Goal: Check status

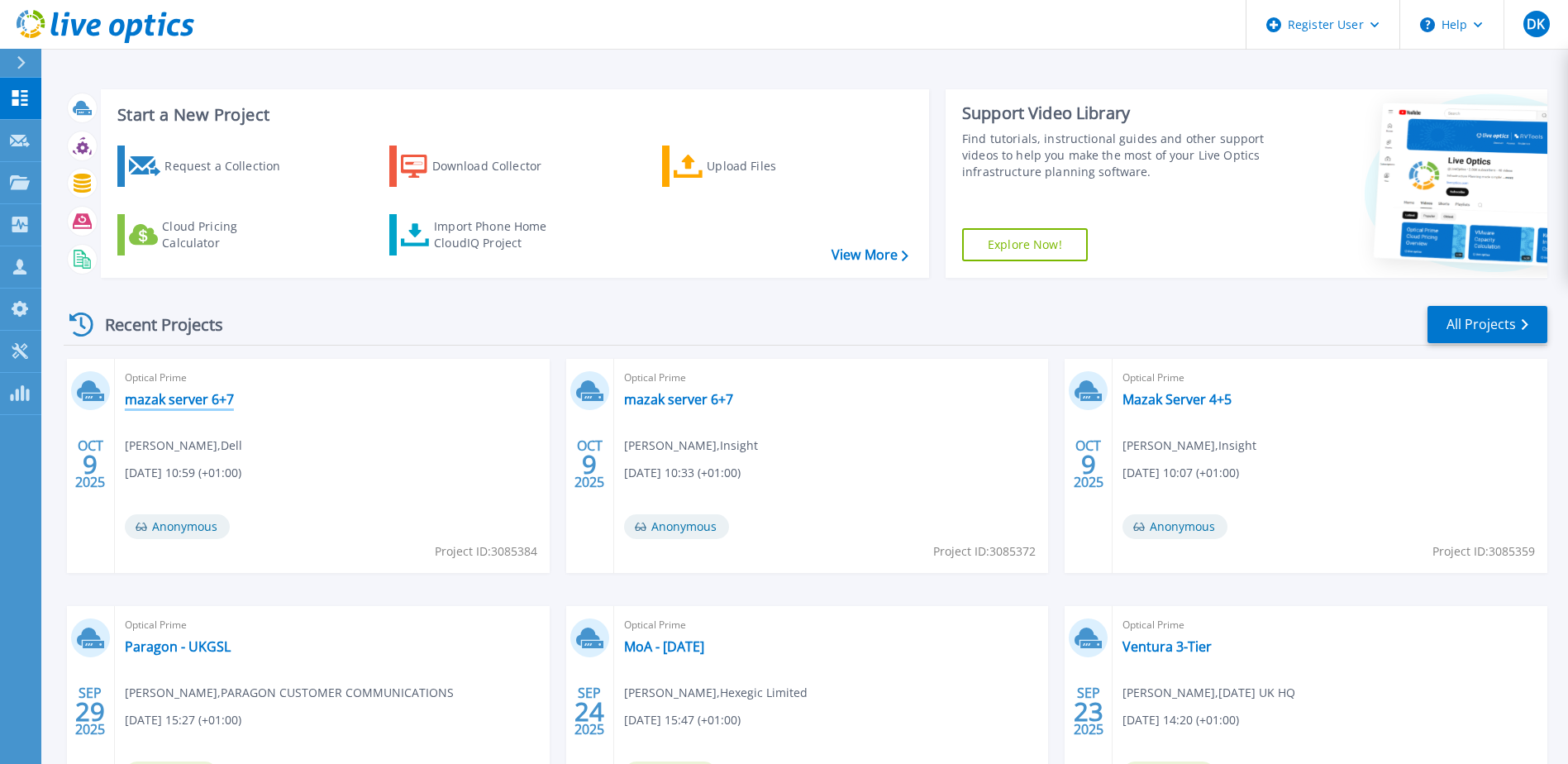
click at [196, 404] on link "mazak server 6+7" at bounding box center [179, 400] width 109 height 17
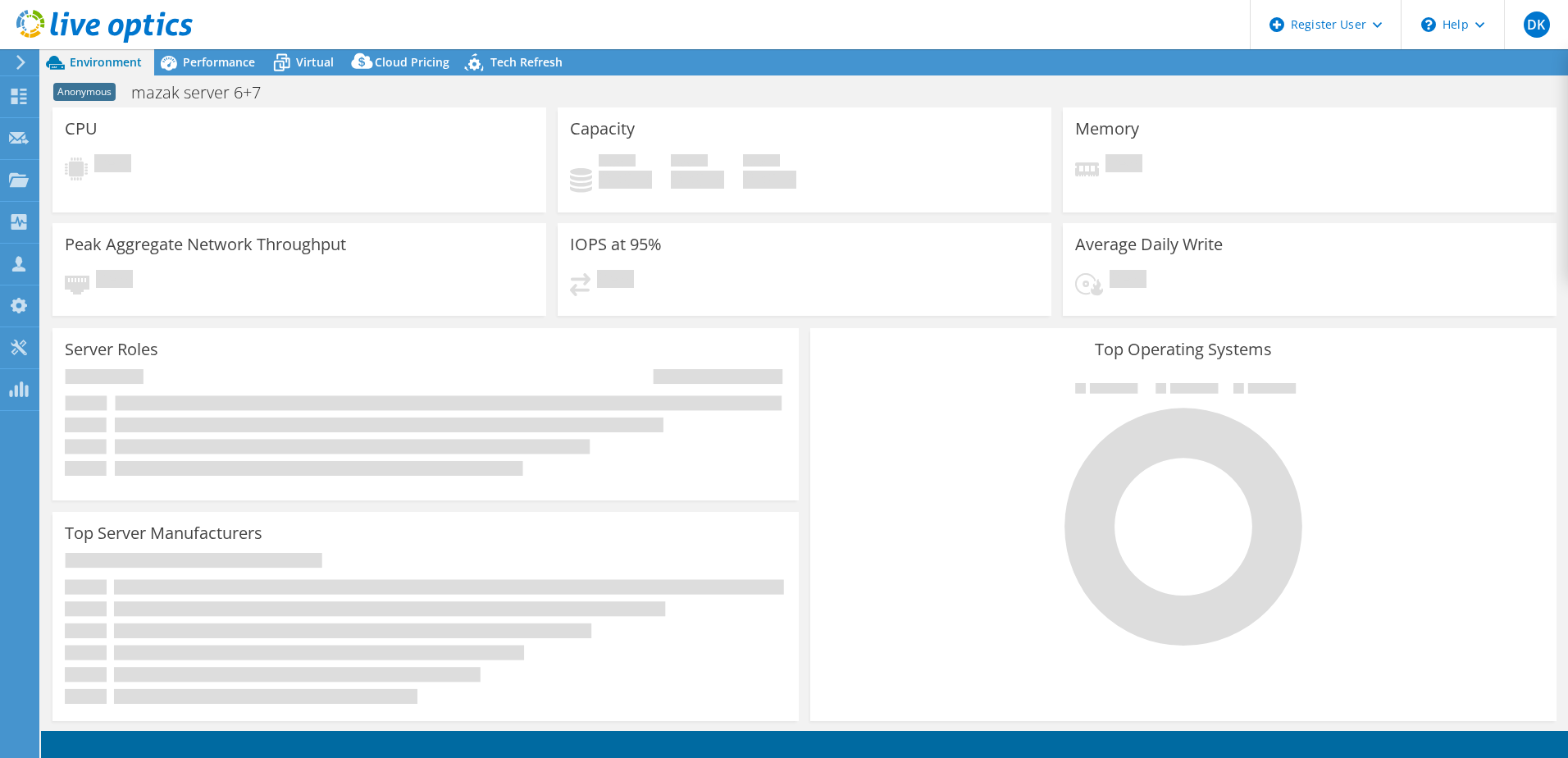
select select "USD"
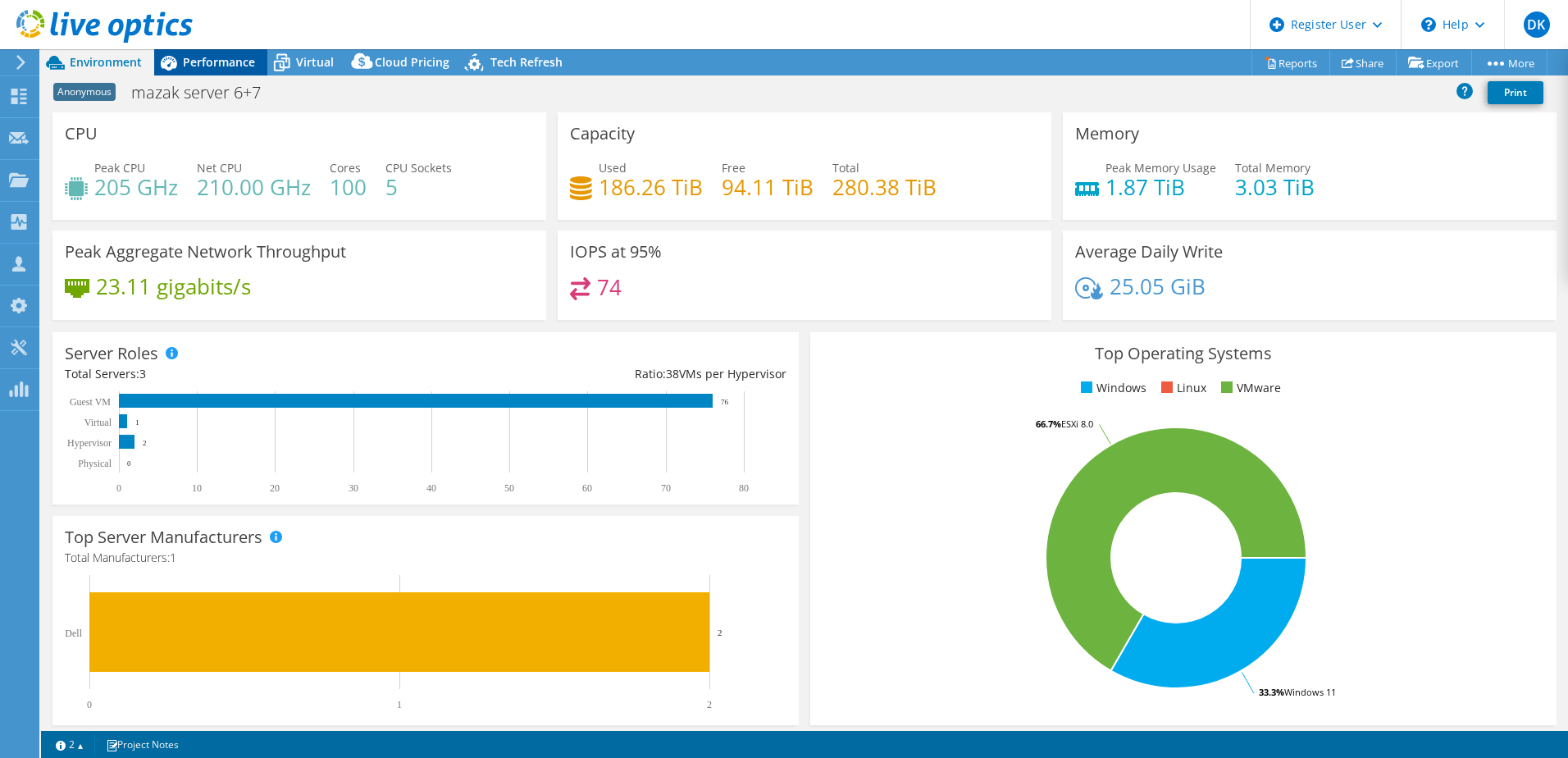
click at [226, 61] on span "Performance" at bounding box center [218, 61] width 72 height 16
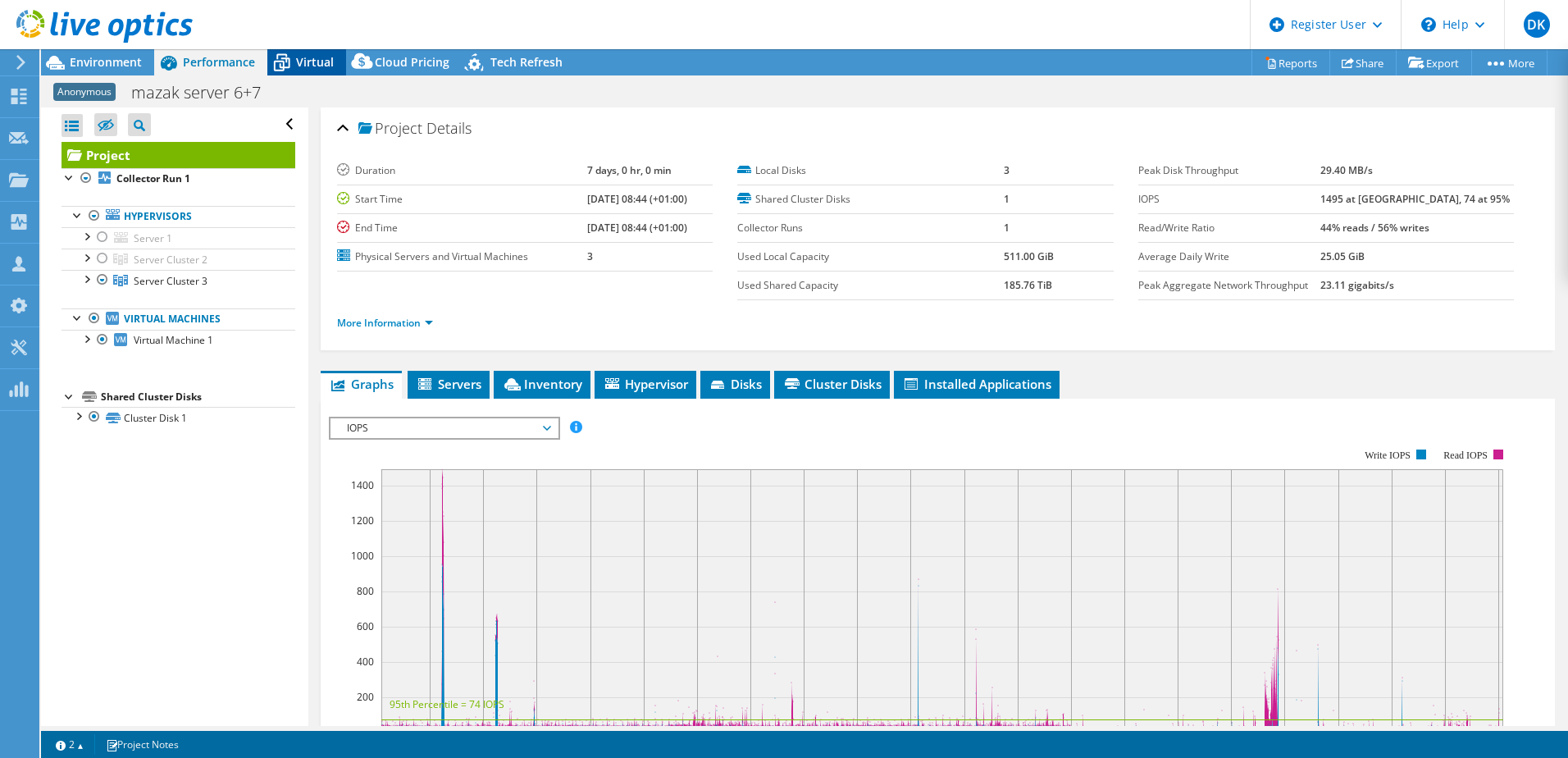
click at [312, 67] on span "Virtual" at bounding box center [315, 61] width 38 height 16
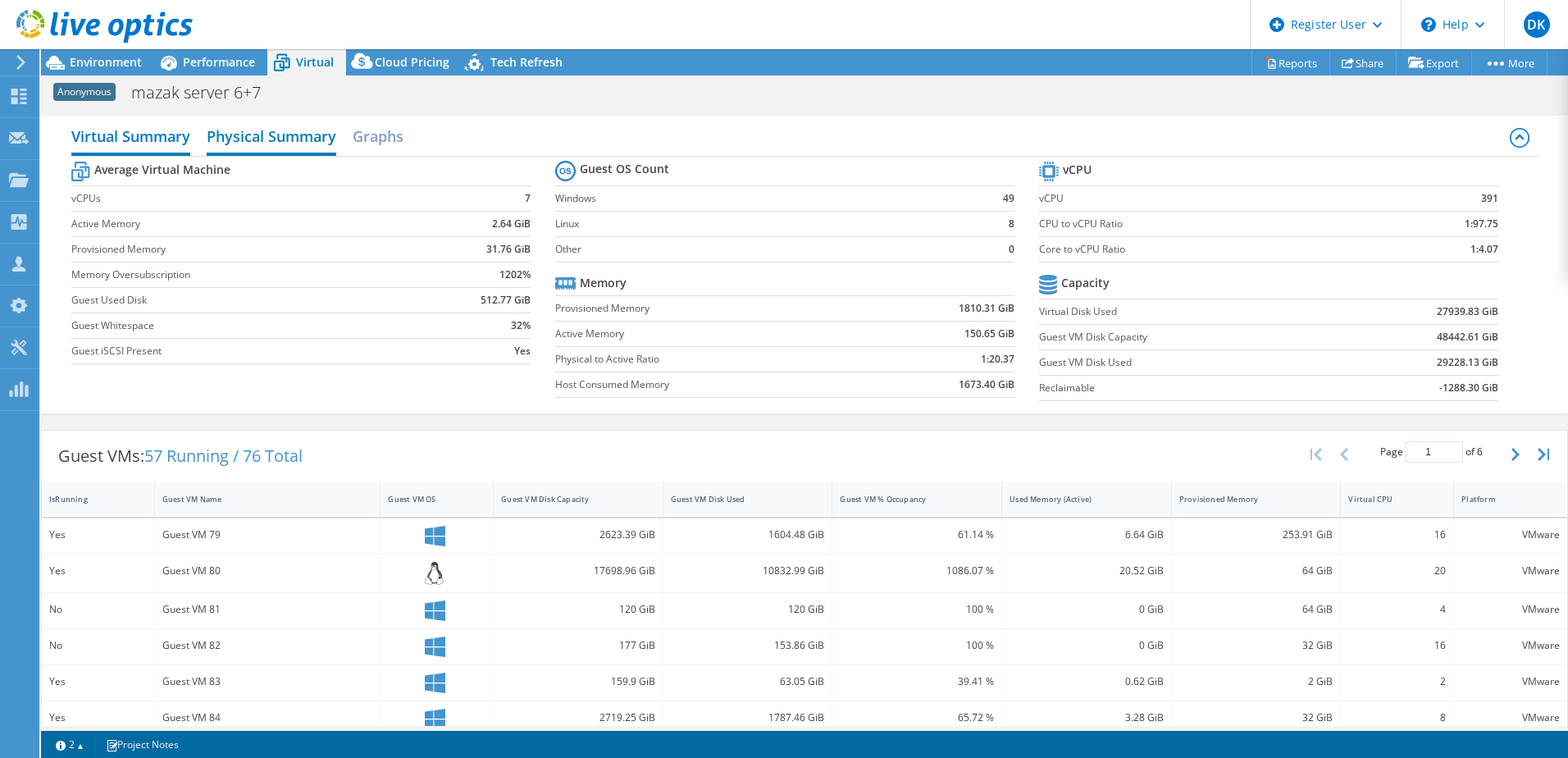
click at [284, 134] on h2 "Physical Summary" at bounding box center [271, 137] width 129 height 36
